Goal: Information Seeking & Learning: Learn about a topic

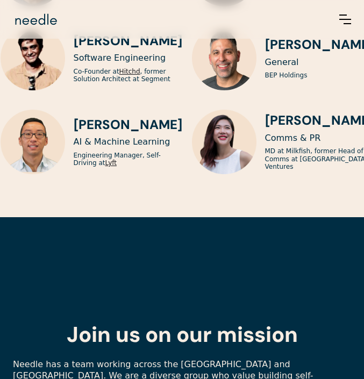
scroll to position [2626, 0]
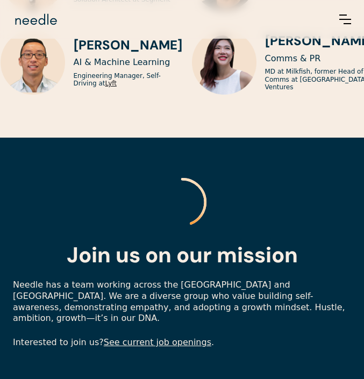
drag, startPoint x: 369, startPoint y: 29, endPoint x: 375, endPoint y: -1, distance: 29.8
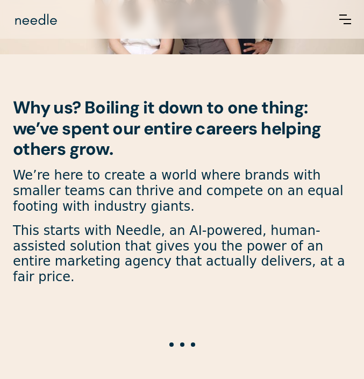
scroll to position [0, 0]
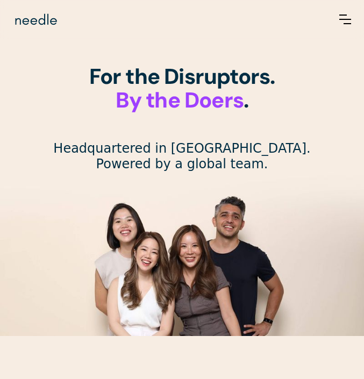
click at [351, 24] on img "menu" at bounding box center [345, 20] width 12 height 10
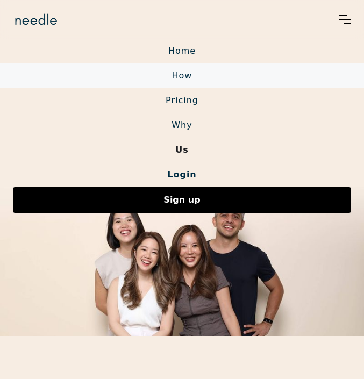
click at [196, 76] on link "How" at bounding box center [182, 75] width 364 height 25
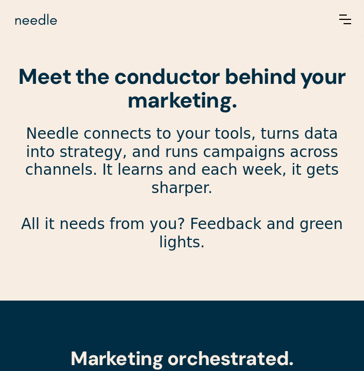
click at [349, 19] on img "menu" at bounding box center [345, 20] width 12 height 10
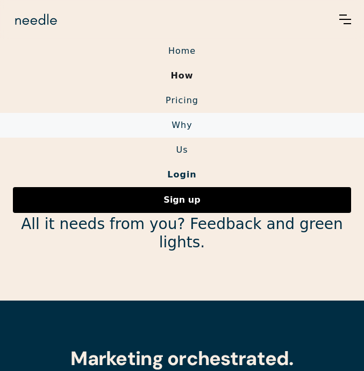
click at [187, 121] on link "Why" at bounding box center [182, 125] width 364 height 25
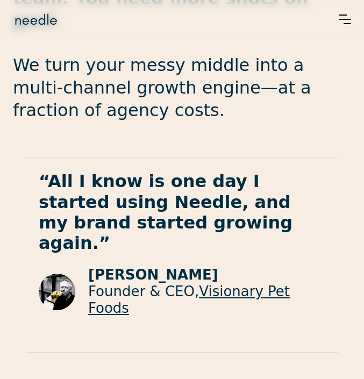
scroll to position [1815, 0]
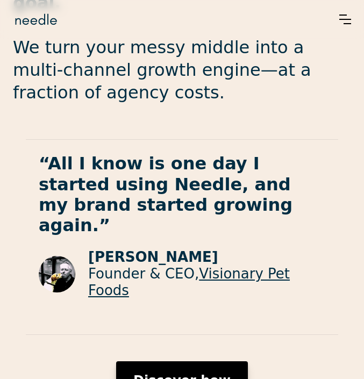
click at [185, 374] on div "Discover how" at bounding box center [181, 380] width 97 height 13
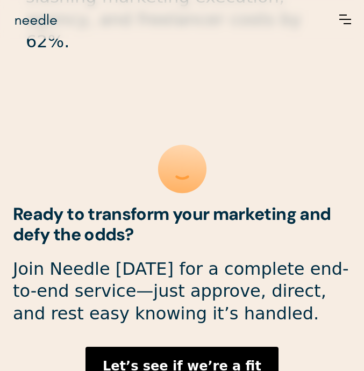
scroll to position [2995, 0]
